Goal: Information Seeking & Learning: Learn about a topic

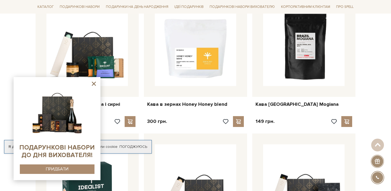
click at [96, 82] on icon at bounding box center [93, 83] width 7 height 7
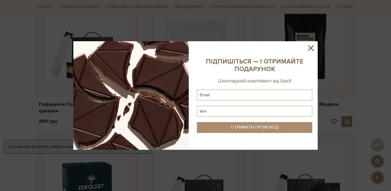
click at [312, 48] on icon at bounding box center [310, 47] width 5 height 5
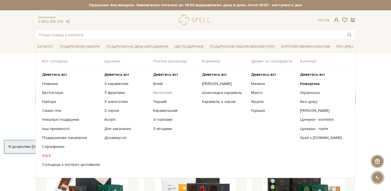
click at [160, 93] on link "Молочний" at bounding box center [175, 92] width 45 height 5
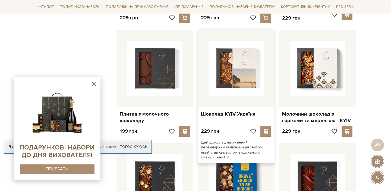
scroll to position [433, 0]
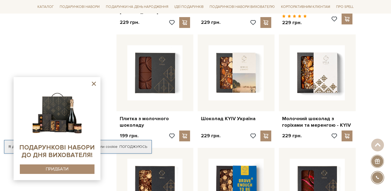
click at [95, 83] on icon at bounding box center [94, 84] width 4 height 4
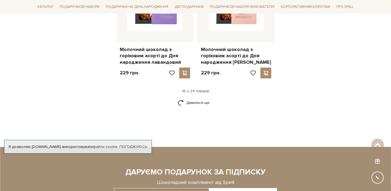
scroll to position [738, 0]
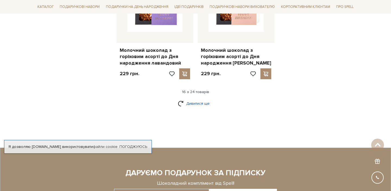
click at [188, 100] on link "Дивитися ще" at bounding box center [195, 104] width 35 height 10
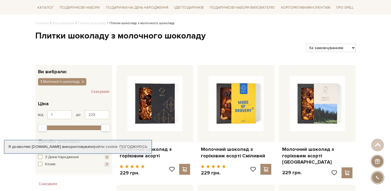
scroll to position [0, 0]
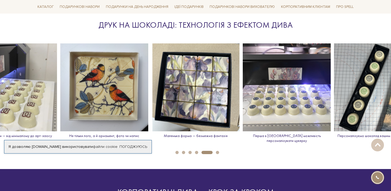
scroll to position [764, 0]
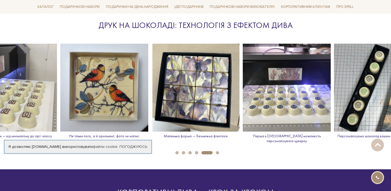
click at [176, 151] on button "1" at bounding box center [176, 152] width 3 height 3
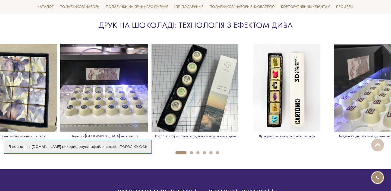
click at [192, 151] on button "2" at bounding box center [191, 152] width 3 height 3
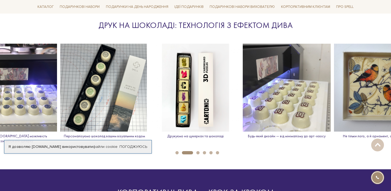
click at [199, 149] on ul "1 2 3 4 5 6" at bounding box center [195, 152] width 391 height 6
click at [198, 151] on button "3" at bounding box center [197, 152] width 3 height 3
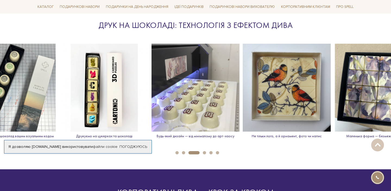
click at [204, 151] on button "4" at bounding box center [204, 152] width 3 height 3
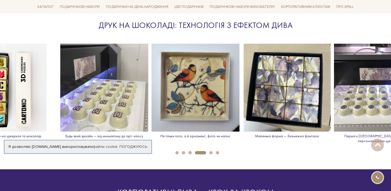
click at [211, 151] on button "5" at bounding box center [210, 152] width 3 height 3
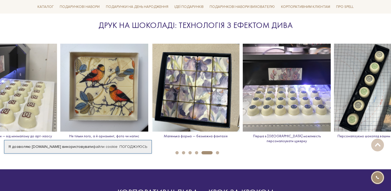
click at [219, 151] on button "6" at bounding box center [217, 152] width 3 height 3
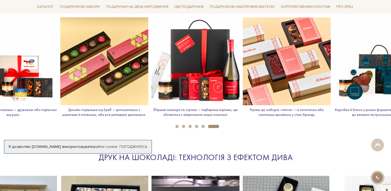
scroll to position [622, 0]
